Goal: Task Accomplishment & Management: Manage account settings

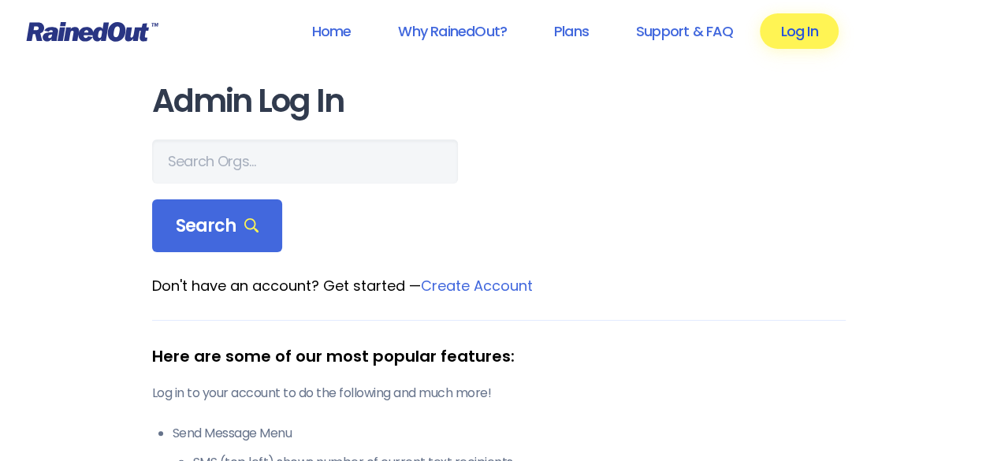
click at [815, 26] on link "Log In" at bounding box center [799, 30] width 78 height 35
click at [797, 32] on link "Log In" at bounding box center [799, 30] width 78 height 35
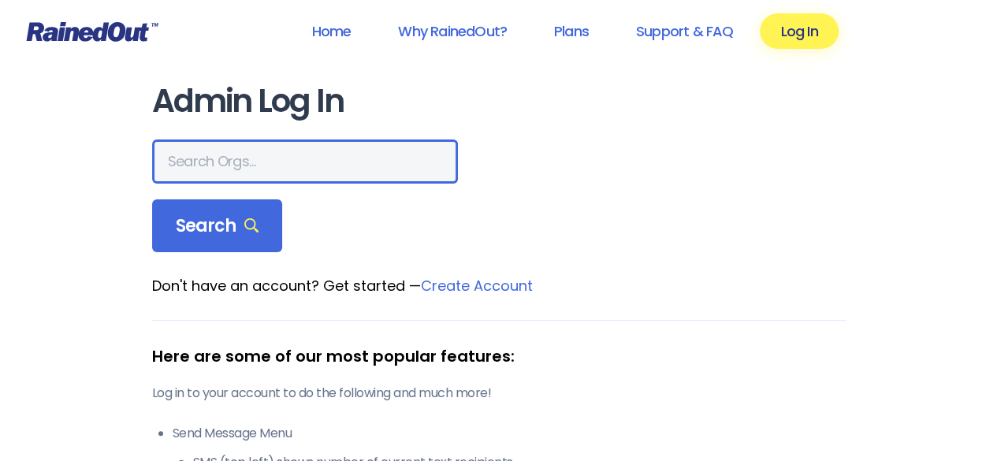
click at [247, 162] on input "text" at bounding box center [305, 161] width 306 height 44
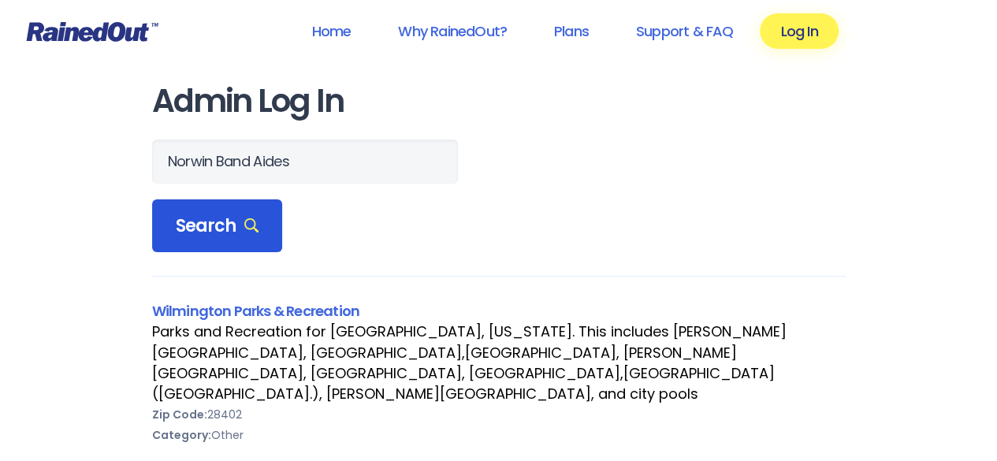
click at [232, 207] on div "Search" at bounding box center [217, 226] width 131 height 54
click at [209, 229] on span "Search" at bounding box center [218, 226] width 84 height 22
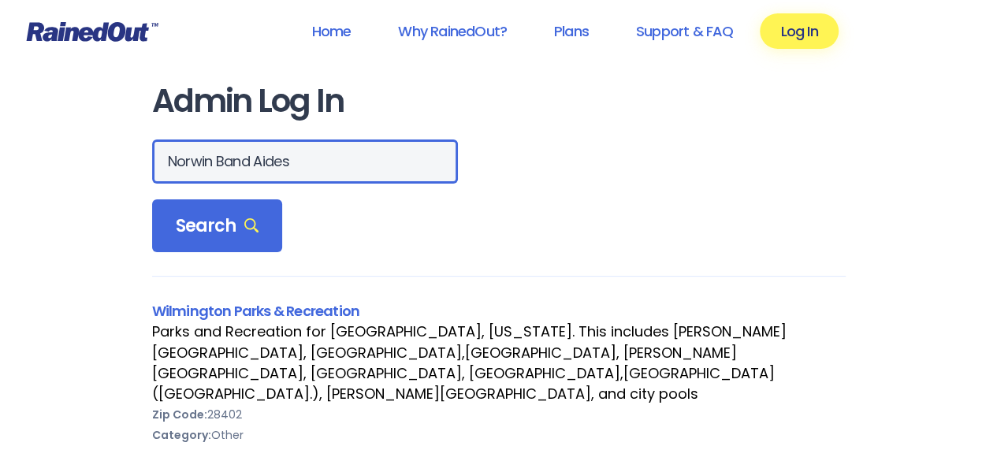
drag, startPoint x: 317, startPoint y: 151, endPoint x: 131, endPoint y: 165, distance: 186.5
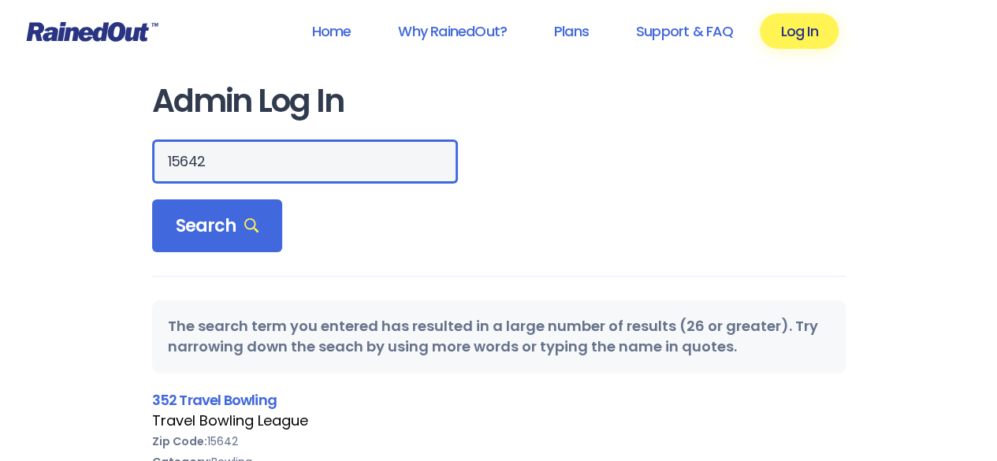
drag, startPoint x: 256, startPoint y: 164, endPoint x: 116, endPoint y: 152, distance: 140.8
type input "[PERSON_NAME]"
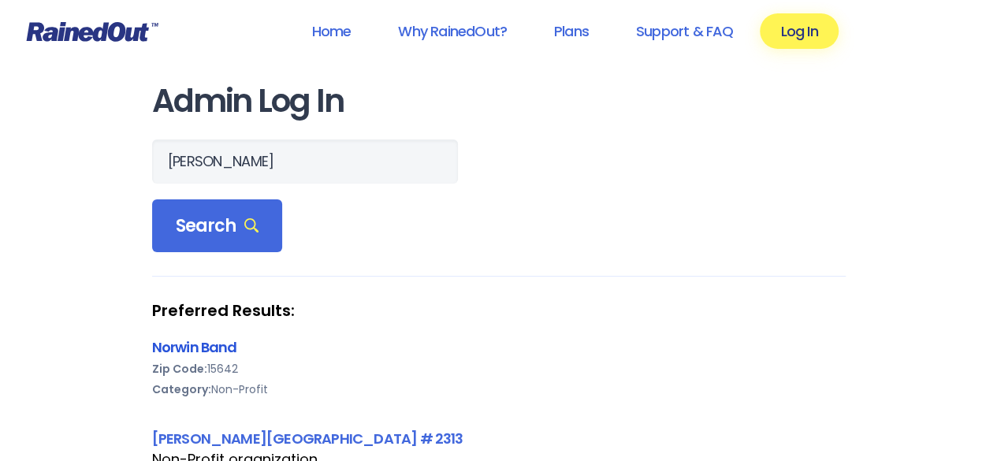
click at [204, 344] on link "Norwin Band" at bounding box center [194, 347] width 85 height 20
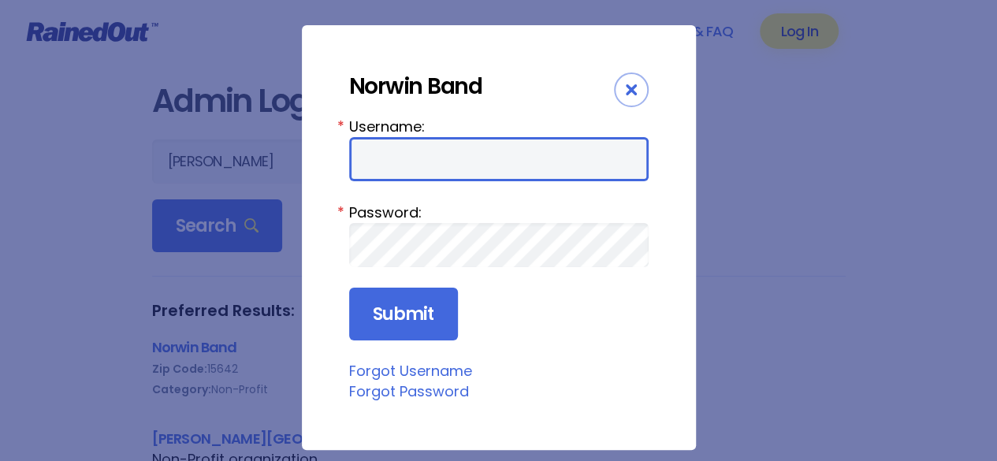
click at [451, 158] on input "Username:" at bounding box center [498, 159] width 299 height 44
type input "nbapresident@gmail.com"
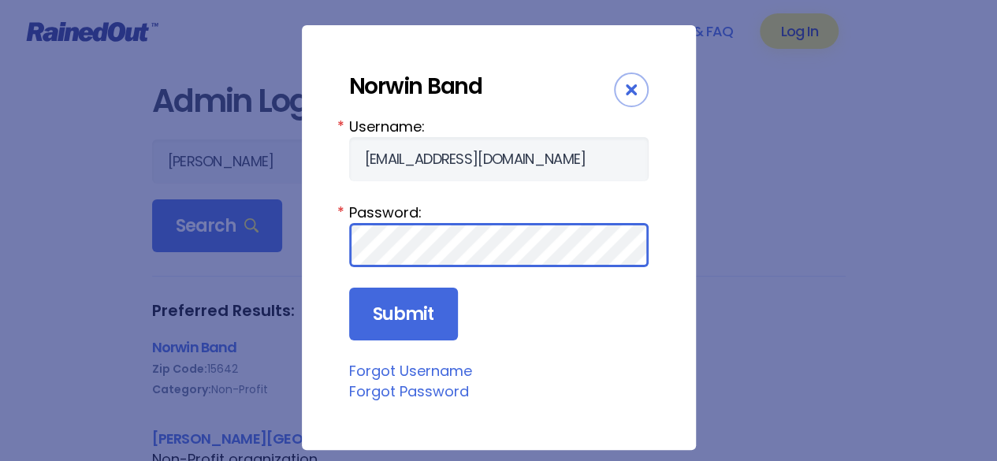
click at [349, 288] on input "Submit" at bounding box center [403, 315] width 109 height 54
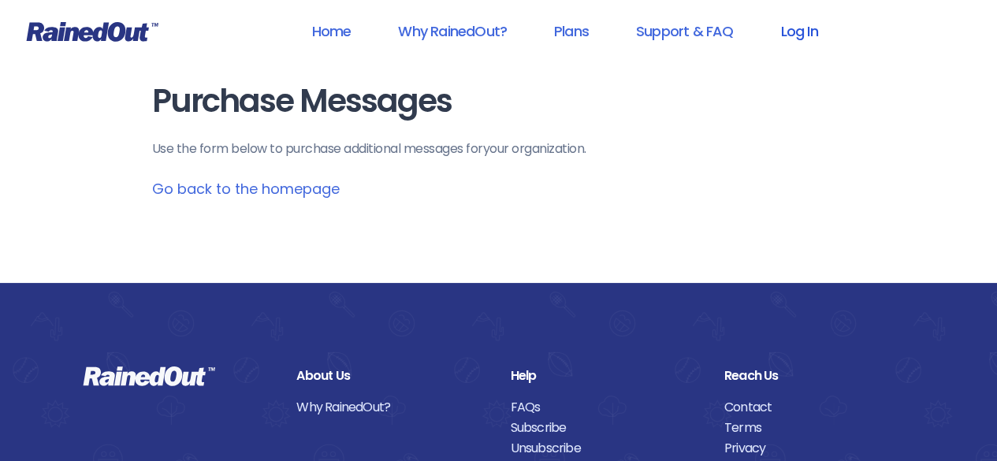
click at [796, 27] on link "Log In" at bounding box center [799, 30] width 78 height 35
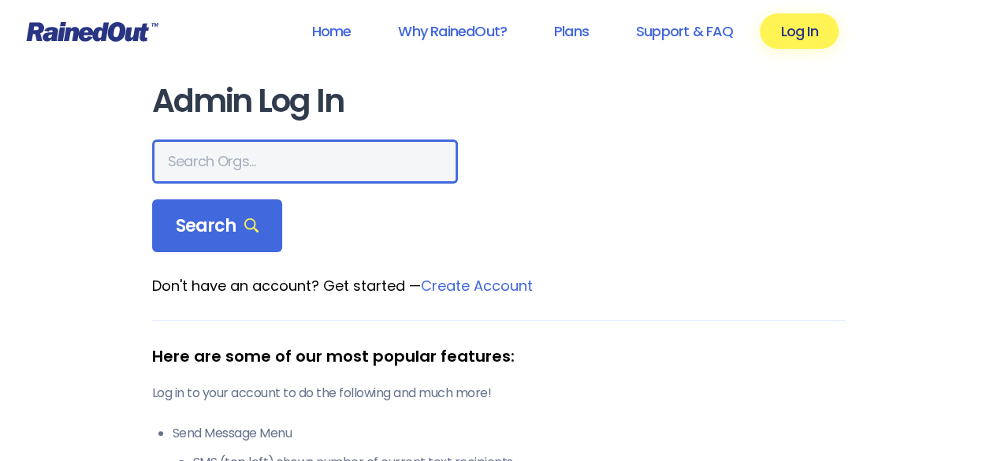
click at [195, 164] on input "text" at bounding box center [305, 161] width 306 height 44
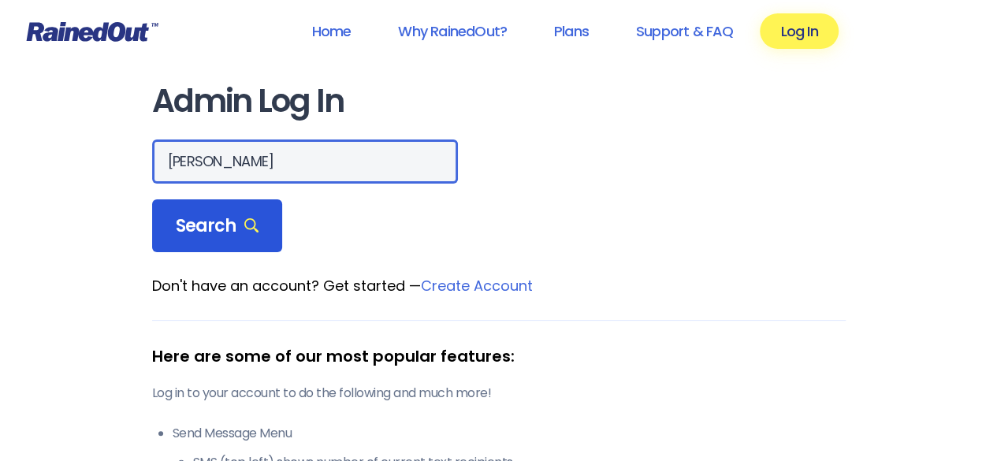
type input "[PERSON_NAME]"
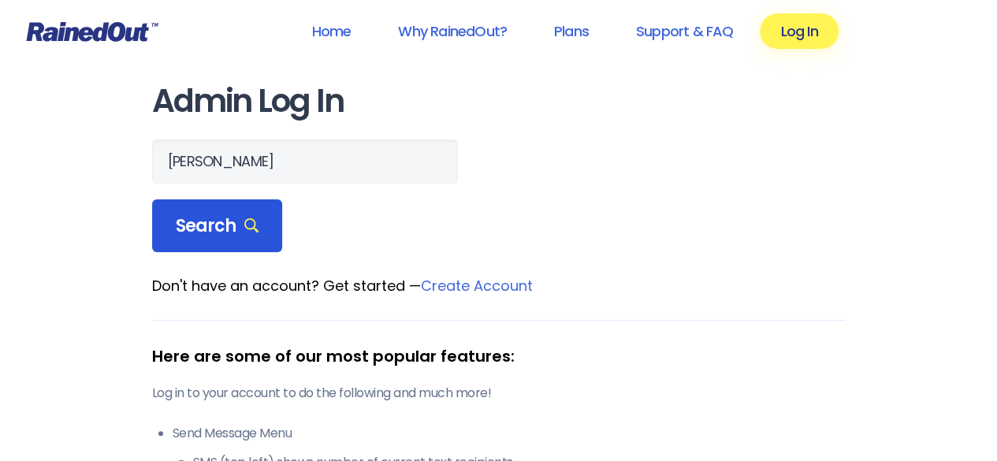
click at [197, 218] on span "Search" at bounding box center [218, 226] width 84 height 22
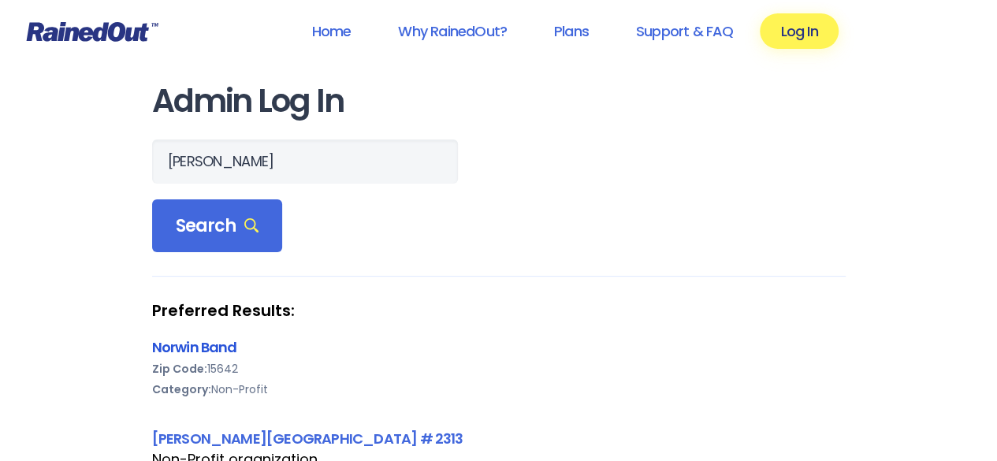
click at [184, 341] on link "Norwin Band" at bounding box center [194, 347] width 85 height 20
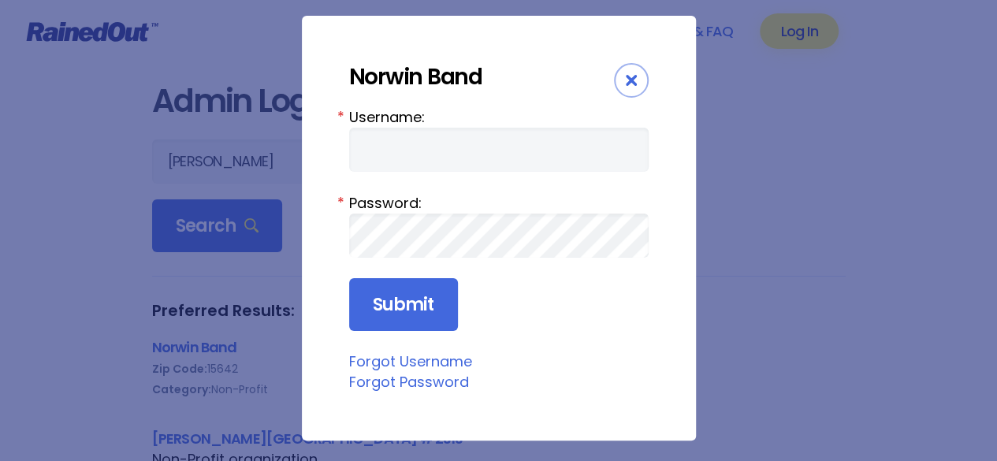
scroll to position [13, 0]
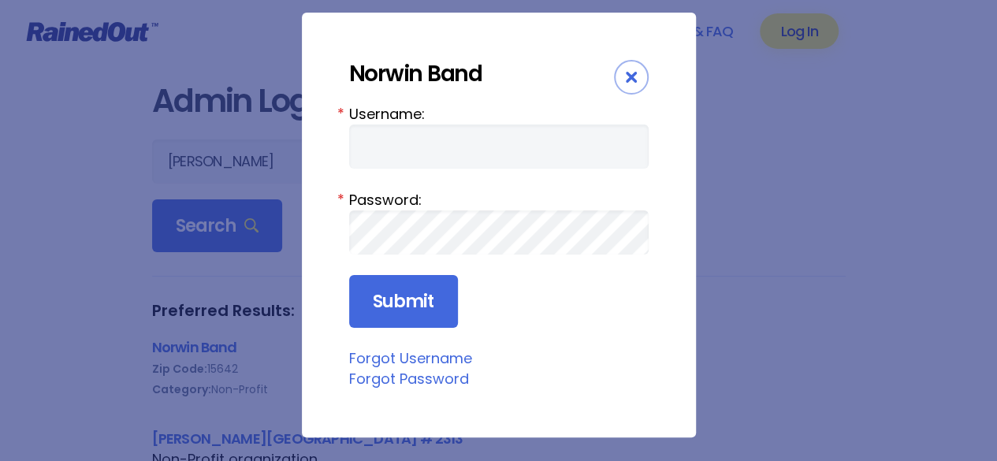
click at [410, 382] on link "Forgot Password" at bounding box center [409, 379] width 120 height 20
